Goal: Task Accomplishment & Management: Complete application form

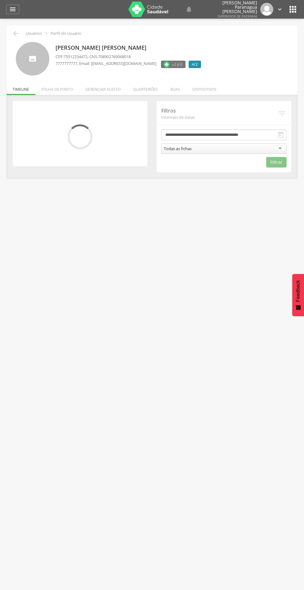
click at [149, 82] on li "Quarteirões" at bounding box center [145, 87] width 37 height 15
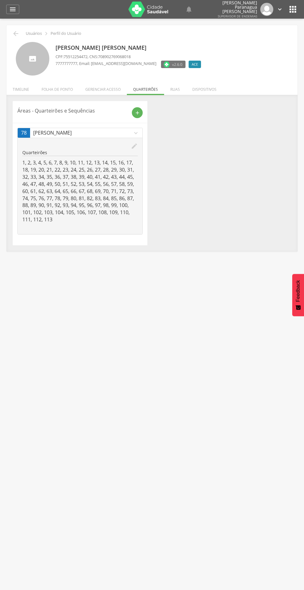
click at [140, 112] on icon "add" at bounding box center [138, 113] width 6 height 6
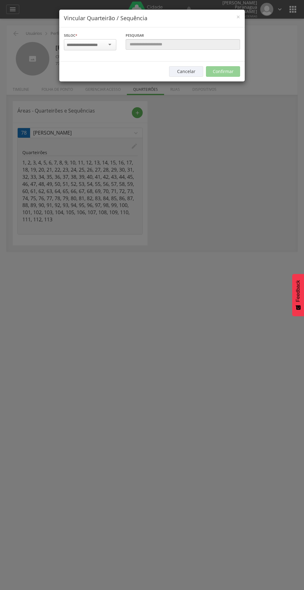
click at [96, 44] on input "select-one" at bounding box center [86, 45] width 39 height 6
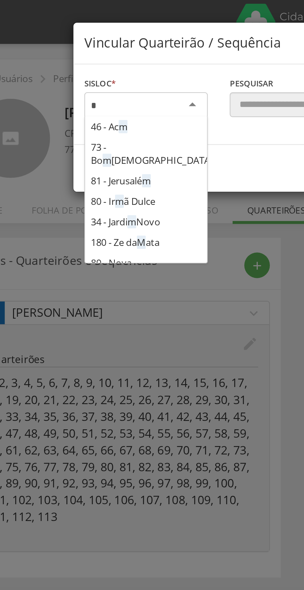
scroll to position [138, 0]
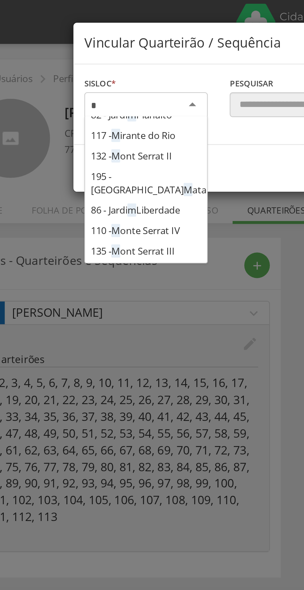
type input "**"
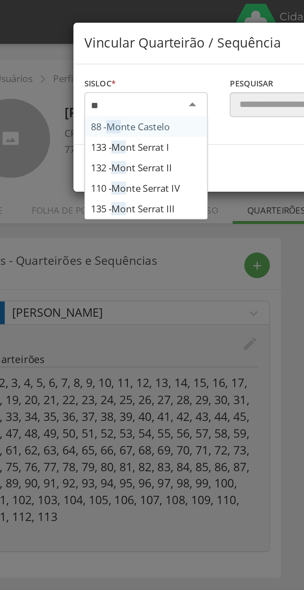
click at [92, 62] on div "Sisloc * 88 - Mo nte Castelo 133 - Mo nt Serrat I 132 - Mo nt Serrat II 110 - M…" at bounding box center [152, 44] width 186 height 34
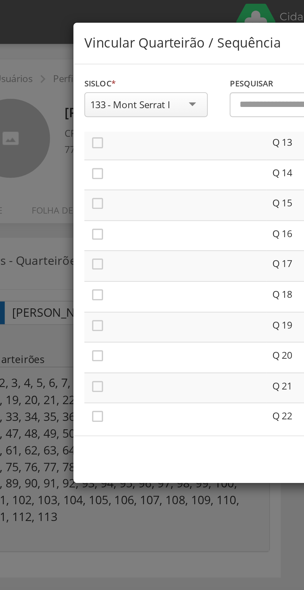
scroll to position [168, 0]
click at [67, 85] on icon "" at bounding box center [69, 86] width 6 height 6
click at [71, 99] on icon "" at bounding box center [69, 99] width 6 height 6
click at [68, 114] on icon "" at bounding box center [69, 111] width 6 height 6
click at [68, 123] on icon "" at bounding box center [69, 124] width 6 height 6
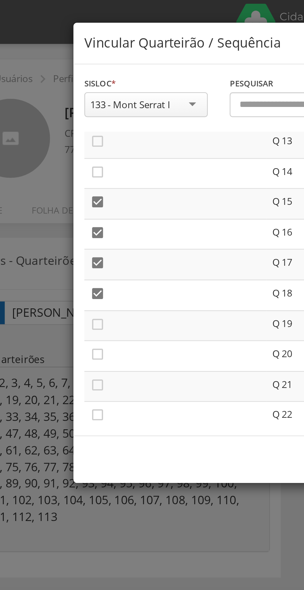
click at [68, 132] on td "" at bounding box center [102, 138] width 77 height 13
click at [69, 151] on icon "" at bounding box center [69, 150] width 6 height 6
click at [70, 139] on icon "" at bounding box center [69, 137] width 6 height 6
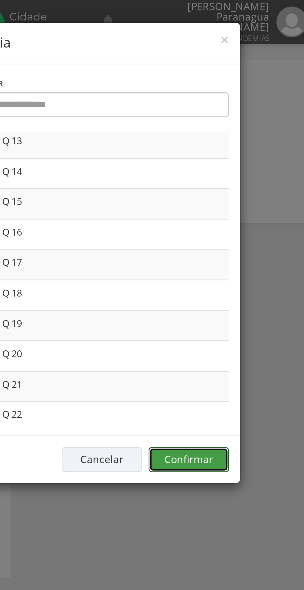
click at [229, 192] on button "Confirmar" at bounding box center [223, 195] width 34 height 11
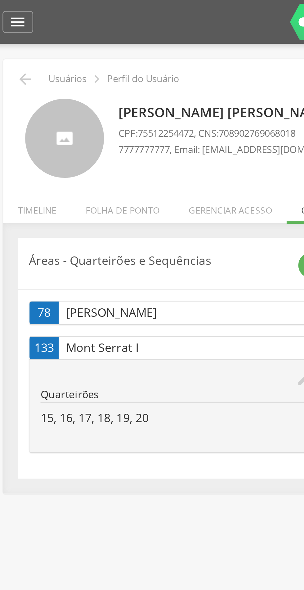
click at [16, 31] on icon "" at bounding box center [15, 33] width 7 height 7
